Goal: Navigation & Orientation: Find specific page/section

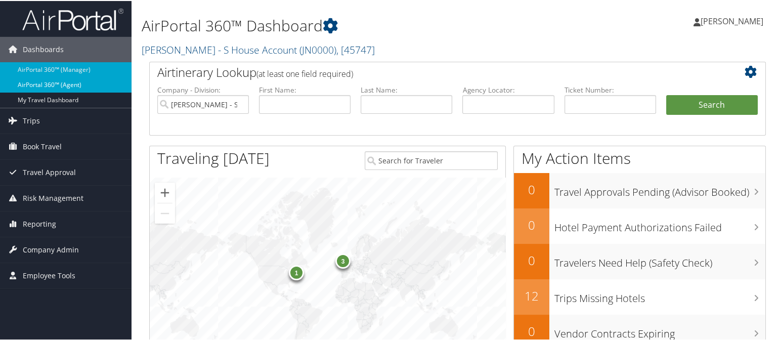
click at [80, 80] on link "AirPortal 360™ (Agent)" at bounding box center [65, 83] width 131 height 15
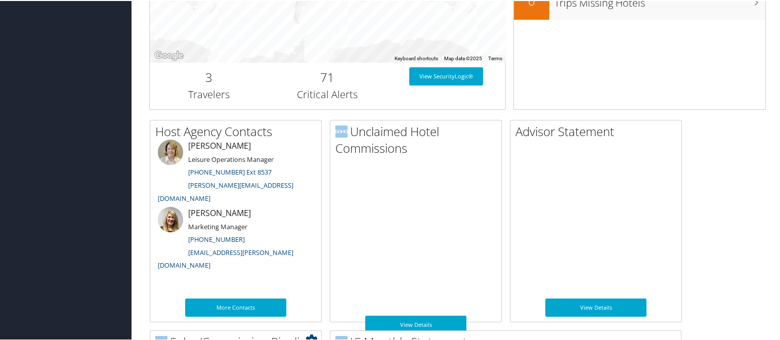
scroll to position [612, 0]
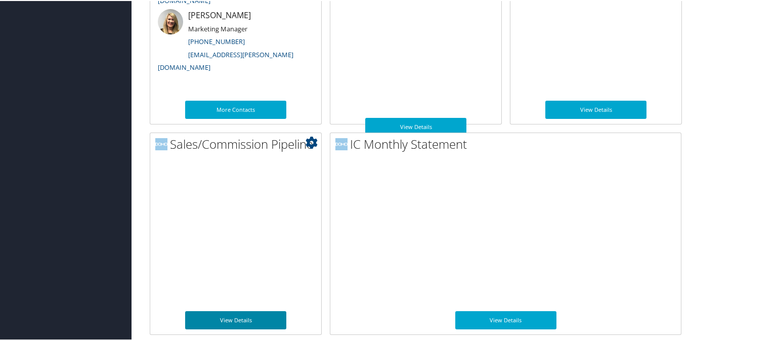
click at [227, 318] on link "View Details" at bounding box center [235, 319] width 101 height 18
